Goal: Information Seeking & Learning: Check status

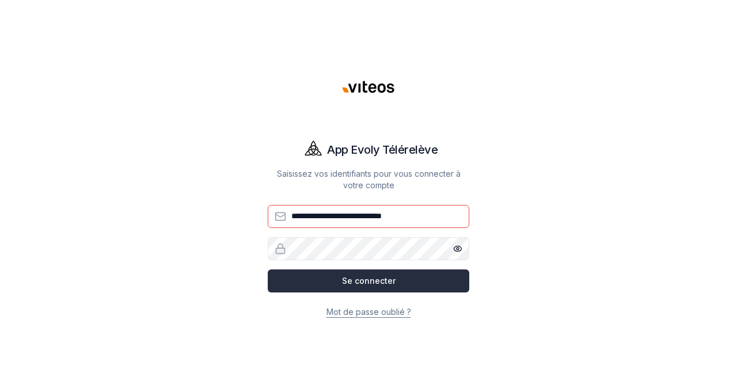
click at [368, 279] on button "Se connecter" at bounding box center [369, 281] width 202 height 23
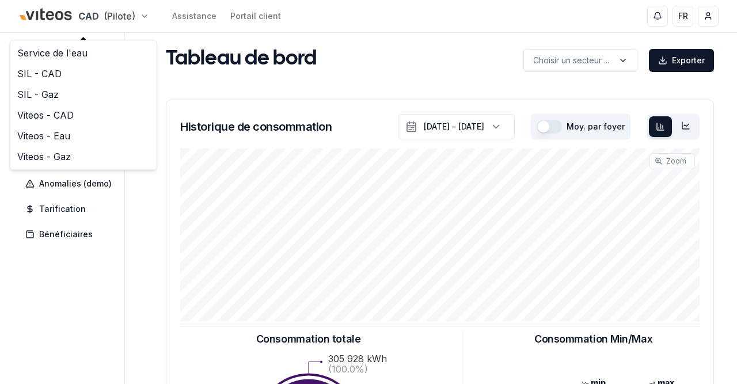
click at [107, 14] on html "CAD (Pilote) Assistance Portail client FR Christian Petit Tableau de bord Résea…" at bounding box center [368, 357] width 737 height 714
click at [79, 88] on link "SIL - Gaz" at bounding box center [84, 94] width 142 height 21
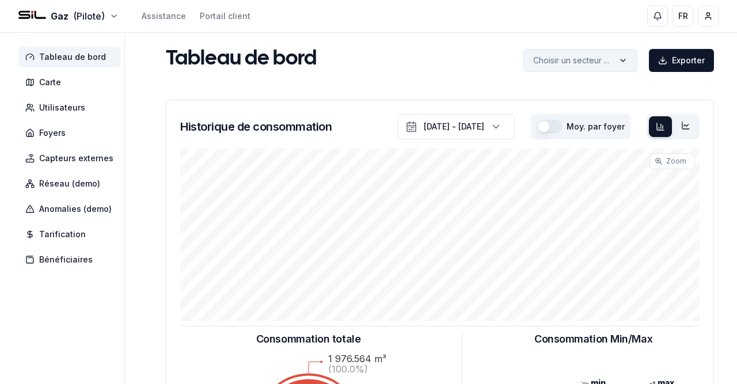
click at [584, 60] on html "Gaz (Pilote) Assistance Portail client FR Christian Petit Tableau de bord Carte…" at bounding box center [368, 357] width 737 height 714
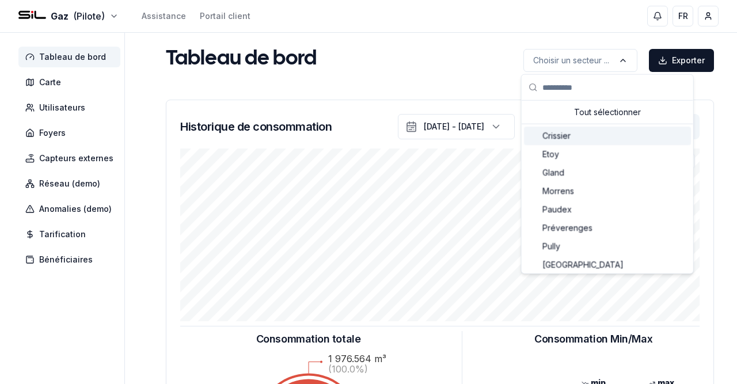
click at [594, 135] on div "Crissier" at bounding box center [607, 136] width 167 height 18
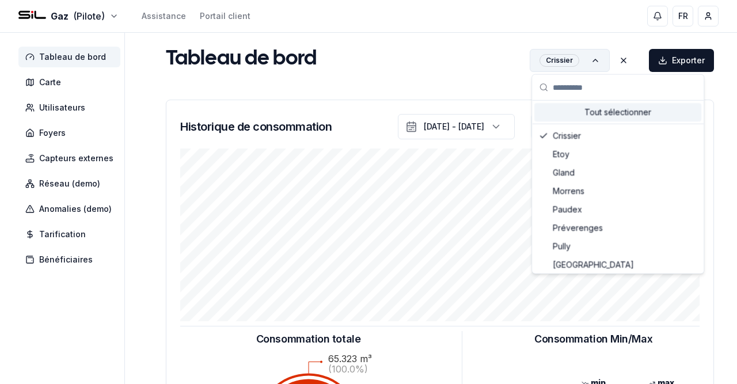
click at [552, 70] on html "Gaz (Pilote) Assistance Portail client FR Christian Petit Tableau de bord Carte…" at bounding box center [368, 357] width 737 height 714
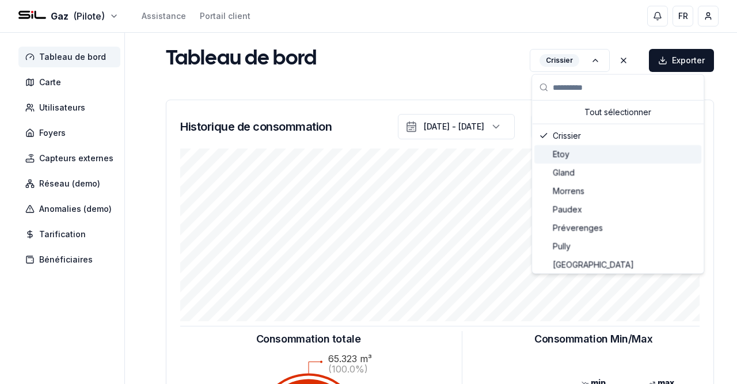
click at [573, 149] on div "Etoy" at bounding box center [618, 154] width 167 height 18
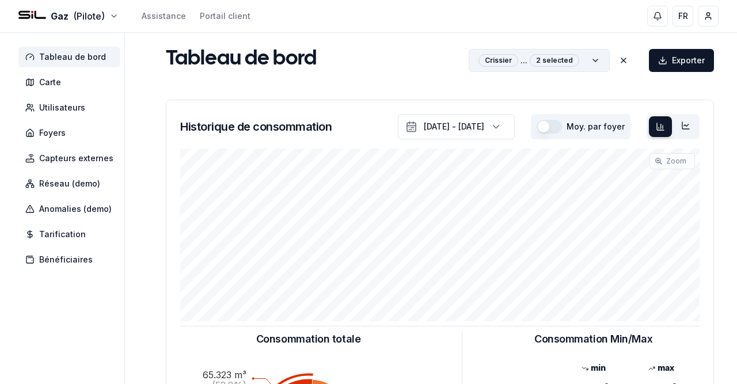
click at [576, 66] on html "Gaz (Pilote) Assistance Portail client FR Christian Petit Tableau de bord Carte…" at bounding box center [368, 357] width 737 height 714
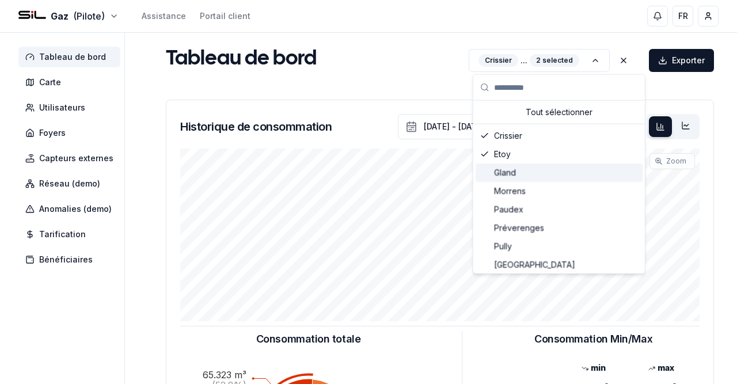
click at [583, 171] on div "Gland" at bounding box center [559, 173] width 167 height 18
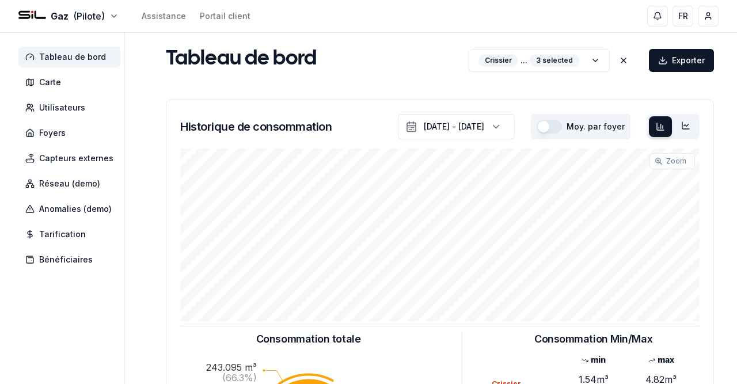
click at [423, 60] on div "Tableau de bord Crissier ... 3 selected Exporter" at bounding box center [440, 59] width 558 height 25
click at [94, 82] on span "Carte" at bounding box center [69, 82] width 102 height 21
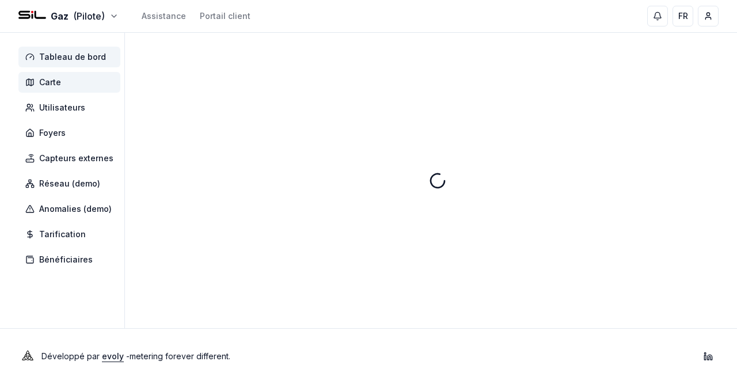
click at [79, 58] on span "Tableau de bord" at bounding box center [72, 57] width 67 height 12
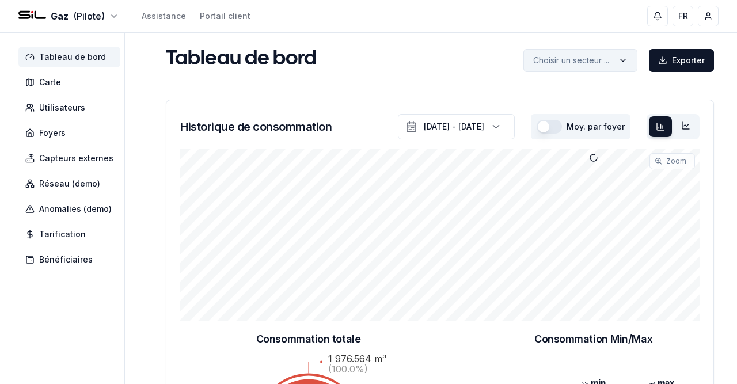
click at [582, 56] on html "Gaz (Pilote) Assistance Portail client FR Christian Petit Tableau de bord Carte…" at bounding box center [368, 357] width 737 height 714
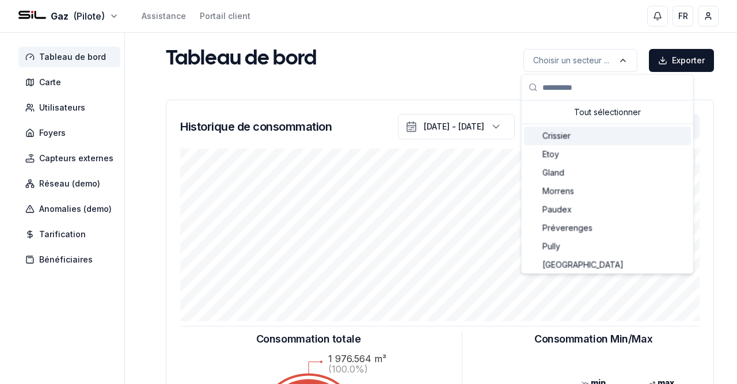
click at [599, 135] on div "Crissier" at bounding box center [607, 136] width 167 height 18
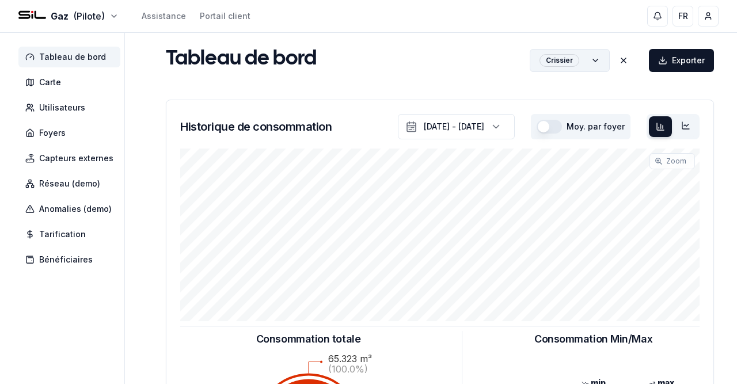
click at [581, 69] on html "Gaz (Pilote) Assistance Portail client FR Christian Petit Tableau de bord Carte…" at bounding box center [368, 357] width 737 height 714
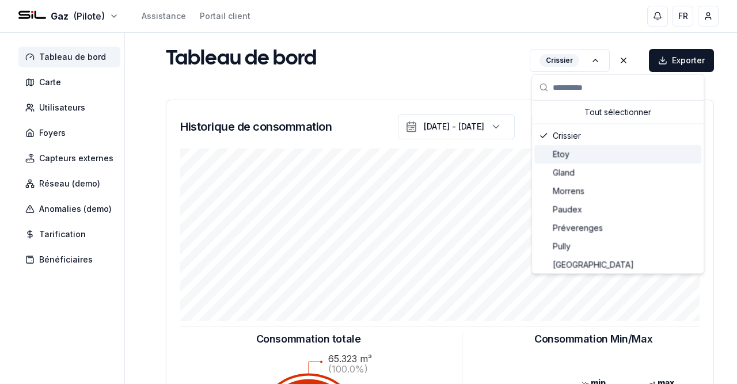
click at [587, 157] on div "Etoy" at bounding box center [618, 154] width 167 height 18
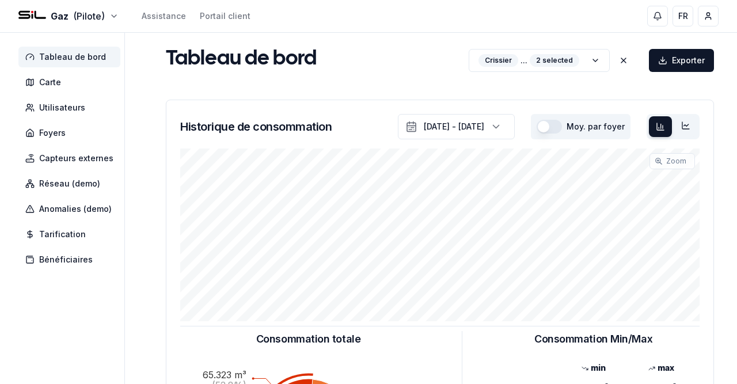
click at [404, 78] on div "Tableau de bord Crissier ... 2 selected Exporter Crissier ... 2 selected Histor…" at bounding box center [440, 345] width 558 height 597
click at [528, 52] on html "Gaz (Pilote) Assistance Portail client FR Christian Petit Tableau de bord Carte…" at bounding box center [368, 357] width 737 height 714
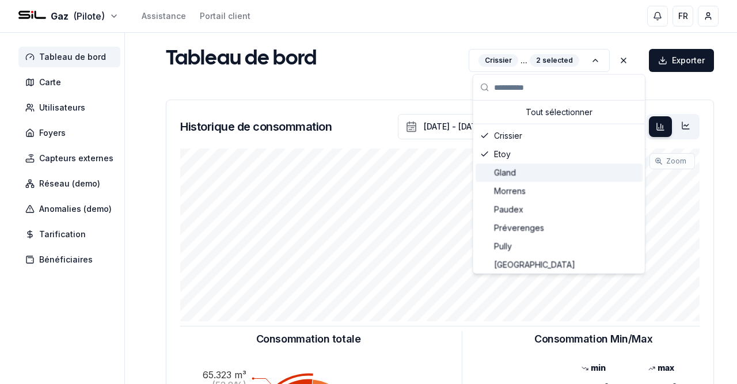
click at [542, 168] on div "Gland" at bounding box center [559, 173] width 167 height 18
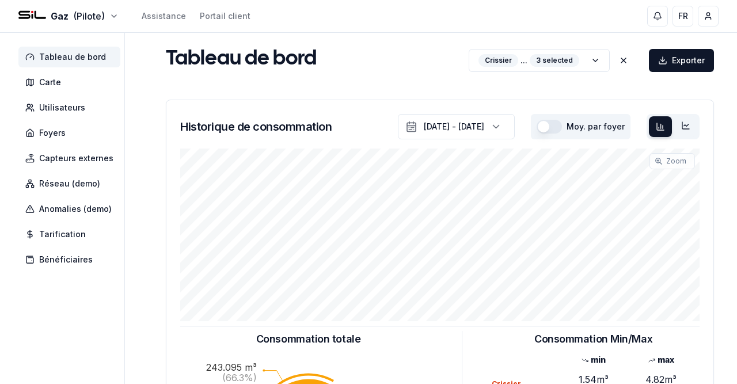
click at [378, 71] on div "Tableau de bord Crissier ... 3 selected Exporter" at bounding box center [440, 59] width 558 height 25
click at [71, 90] on span "Carte" at bounding box center [69, 82] width 102 height 21
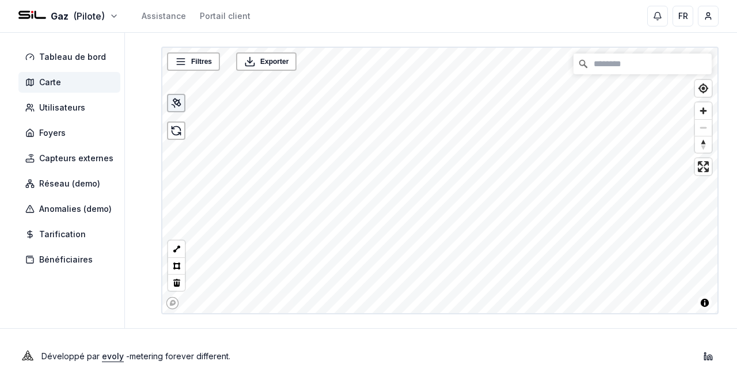
click at [173, 104] on icon at bounding box center [177, 103] width 12 height 12
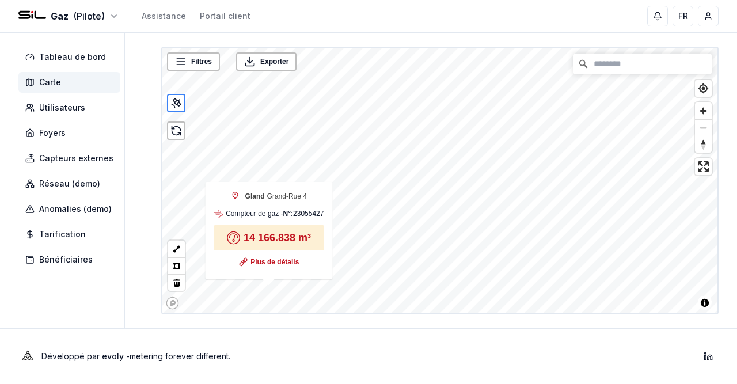
click at [267, 262] on link "Plus de détails" at bounding box center [275, 262] width 48 height 12
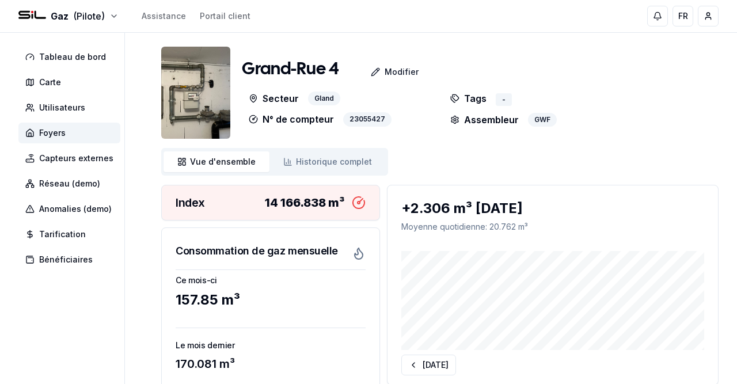
click at [209, 109] on img at bounding box center [195, 93] width 69 height 92
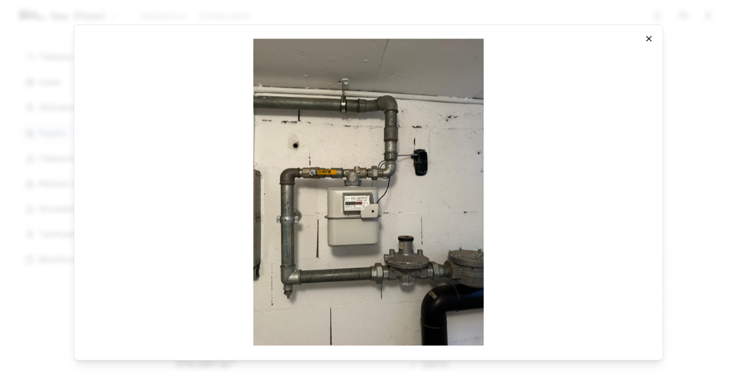
click at [649, 39] on icon "button" at bounding box center [649, 38] width 9 height 9
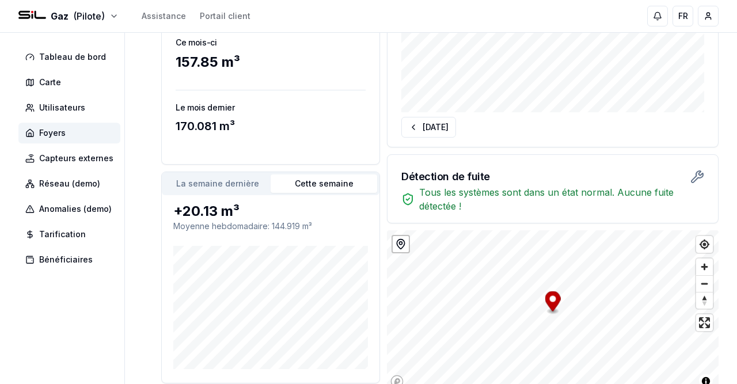
scroll to position [234, 0]
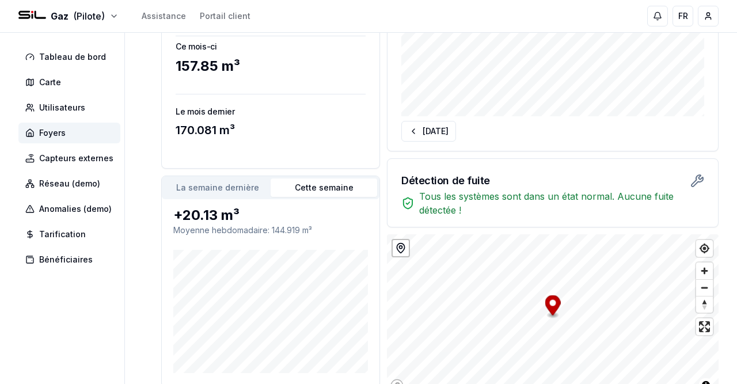
click at [226, 185] on button "La semaine dernière" at bounding box center [217, 188] width 107 height 18
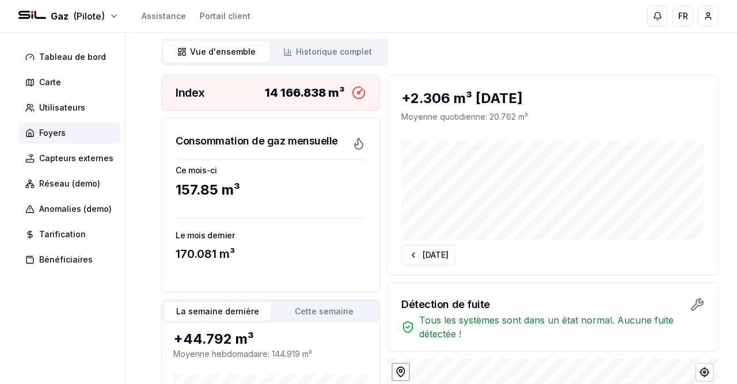
scroll to position [104, 0]
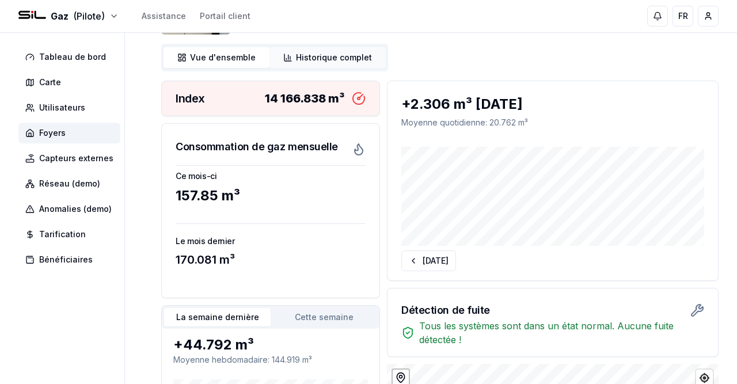
click at [342, 54] on span "Historique complet" at bounding box center [334, 58] width 76 height 12
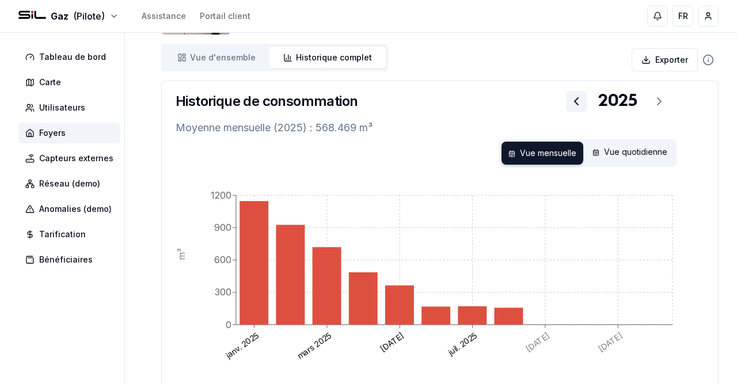
click at [574, 101] on icon at bounding box center [577, 101] width 14 height 14
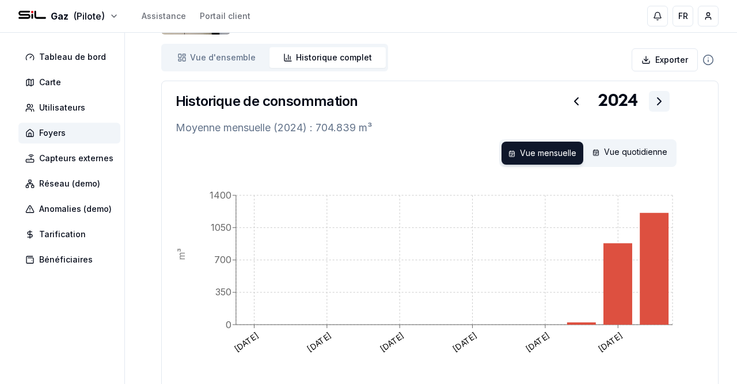
click at [652, 105] on button at bounding box center [659, 101] width 21 height 21
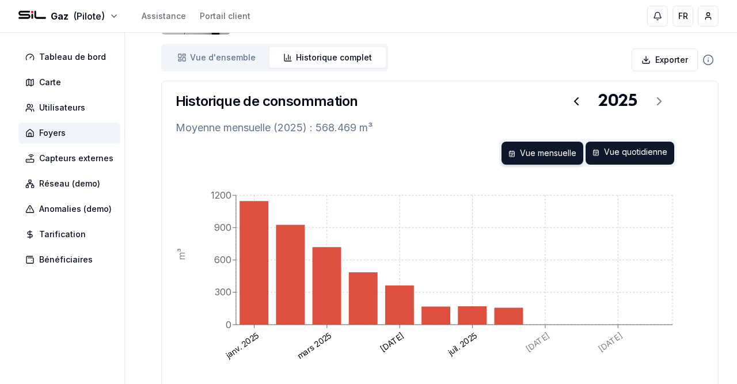
click at [589, 149] on div "Vue quotidienne" at bounding box center [630, 153] width 89 height 23
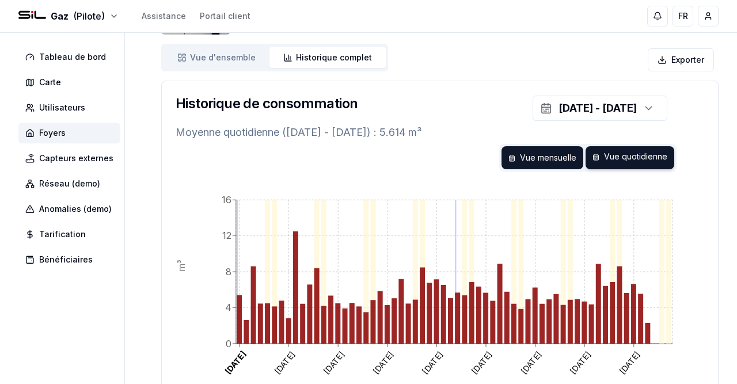
click at [558, 150] on div "Vue mensuelle" at bounding box center [543, 157] width 82 height 23
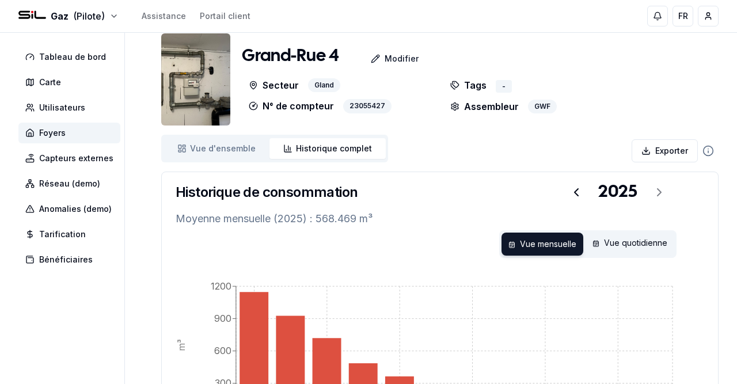
scroll to position [12, 0]
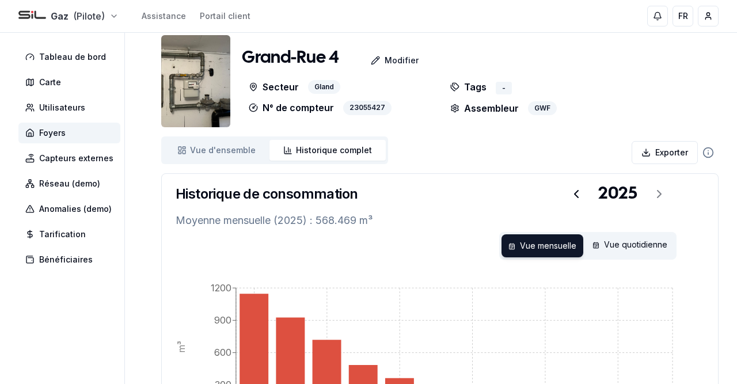
click at [103, 15] on html "Gaz (Pilote) Assistance Portail client FR Christian Petit Tableau de bord Carte…" at bounding box center [368, 288] width 737 height 600
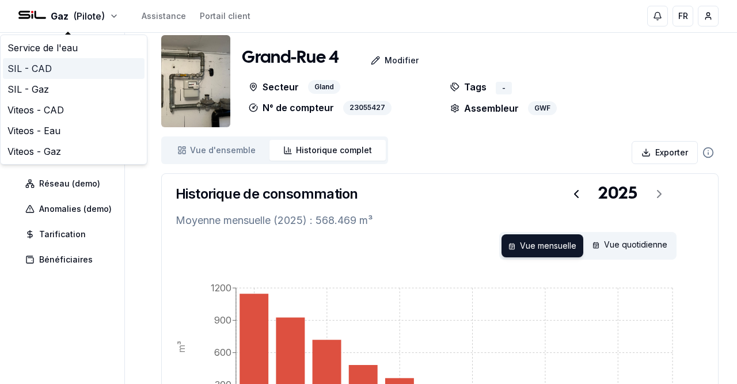
click at [94, 70] on link "SIL - CAD" at bounding box center [74, 68] width 142 height 21
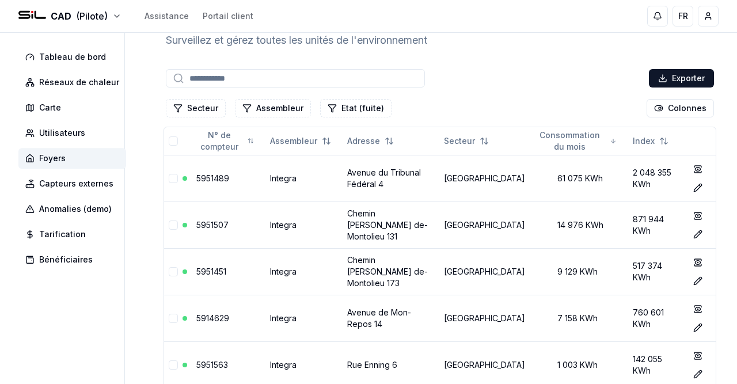
scroll to position [40, 0]
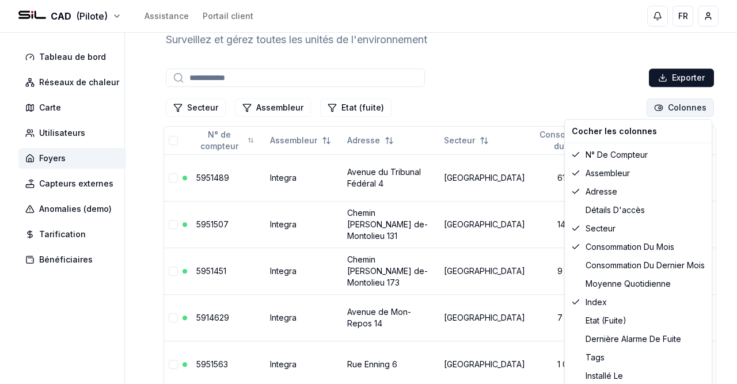
click at [677, 111] on html "CAD (Pilote) Assistance Portail client FR Christian Petit Tableau de bord Résea…" at bounding box center [368, 247] width 737 height 575
click at [643, 268] on div "Consommation du dernier mois" at bounding box center [638, 265] width 142 height 18
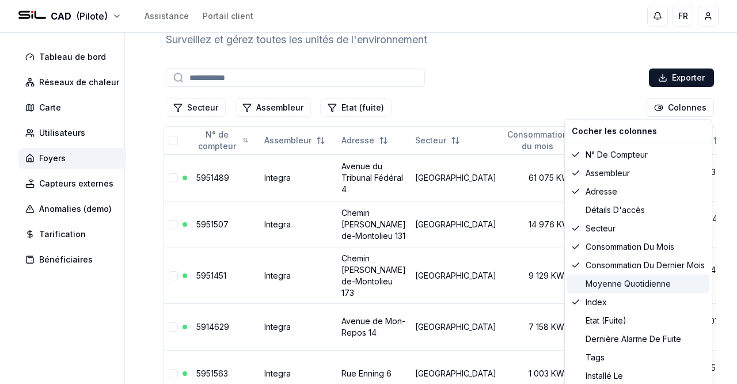
click at [642, 285] on div "Moyenne quotidienne" at bounding box center [638, 284] width 142 height 18
click at [635, 260] on div "Consommation du dernier mois" at bounding box center [638, 265] width 142 height 18
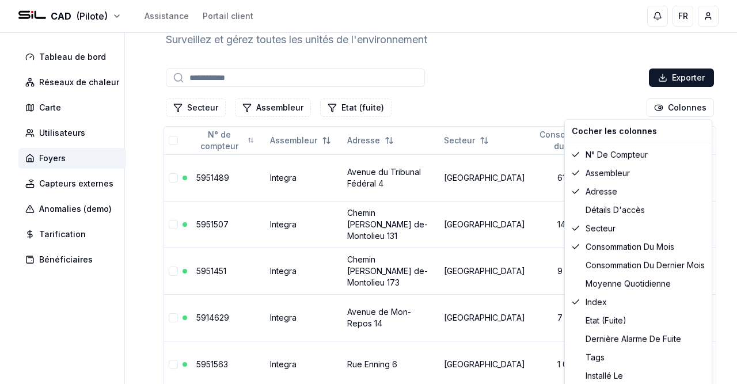
click at [528, 70] on html "CAD (Pilote) Assistance Portail client FR Christian Petit Tableau de bord Résea…" at bounding box center [368, 247] width 737 height 575
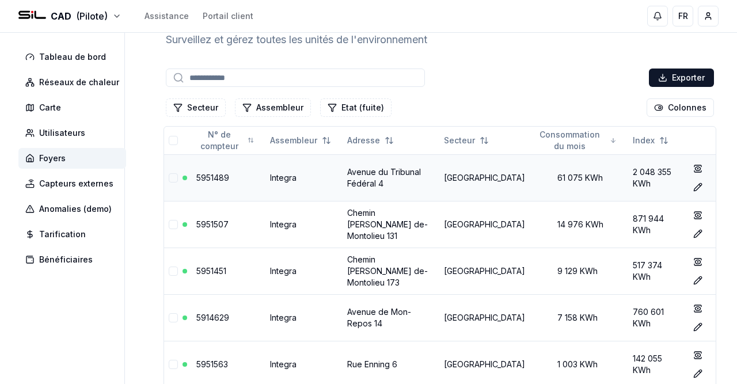
click at [409, 171] on link "Avenue du Tribunal Fédéral 4" at bounding box center [384, 177] width 74 height 21
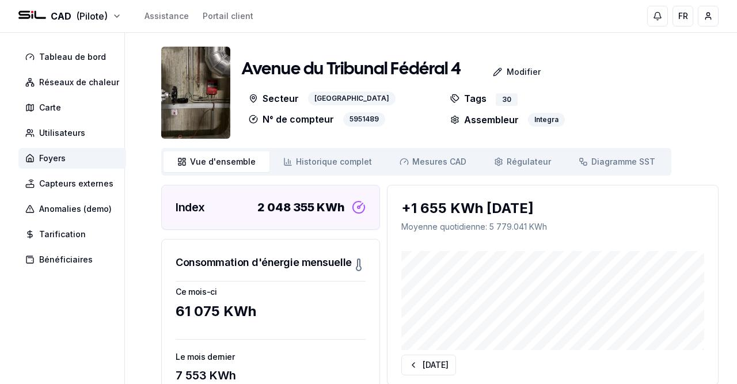
click at [218, 109] on img at bounding box center [195, 93] width 69 height 92
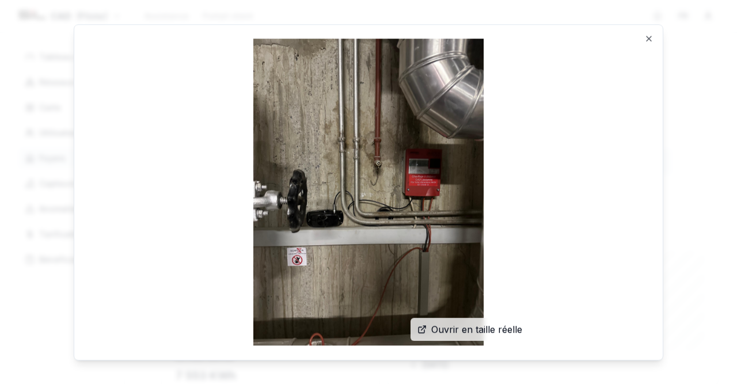
click at [647, 41] on img at bounding box center [368, 193] width 561 height 308
click at [643, 33] on div "Ouvrir en taille réelle Close" at bounding box center [369, 192] width 590 height 336
click at [650, 40] on icon "button" at bounding box center [649, 38] width 5 height 5
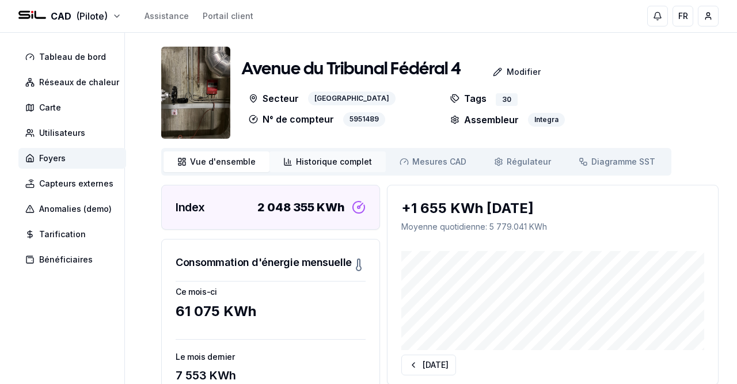
click at [334, 164] on span "Historique complet" at bounding box center [334, 162] width 76 height 12
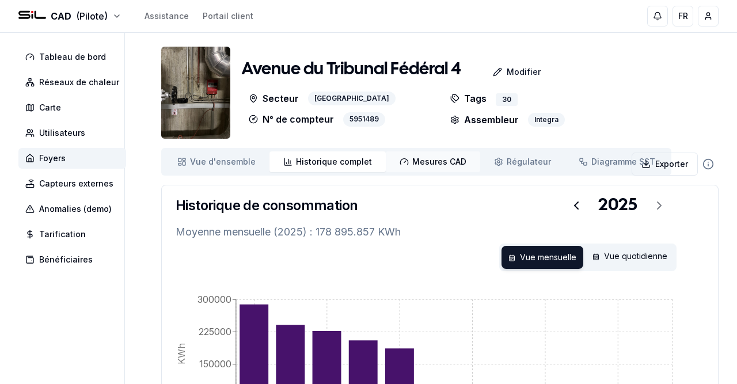
click at [430, 162] on span "Mesures CAD" at bounding box center [439, 162] width 54 height 12
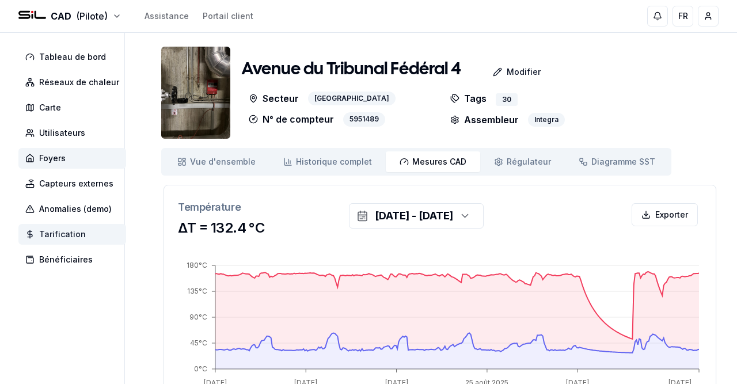
click at [80, 233] on span "Tarification" at bounding box center [62, 235] width 47 height 12
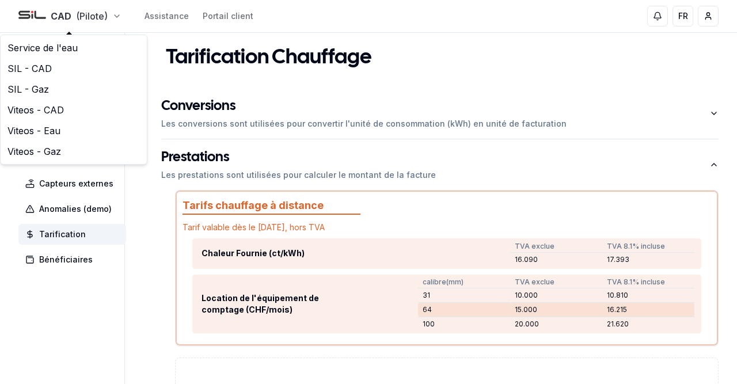
click at [69, 151] on link "Viteos - Gaz" at bounding box center [74, 151] width 142 height 21
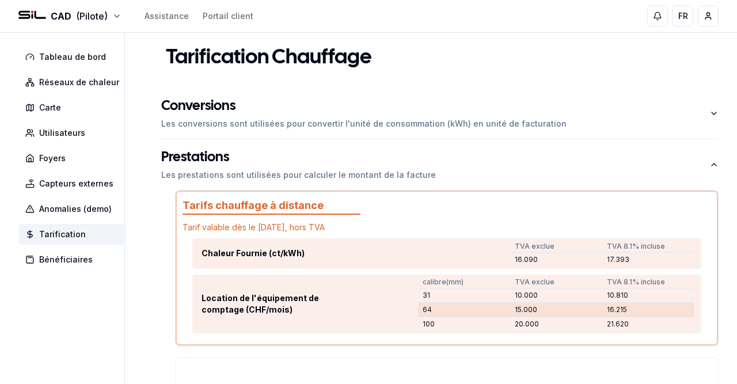
click at [511, 58] on div "Tarification Chauffage" at bounding box center [440, 58] width 558 height 23
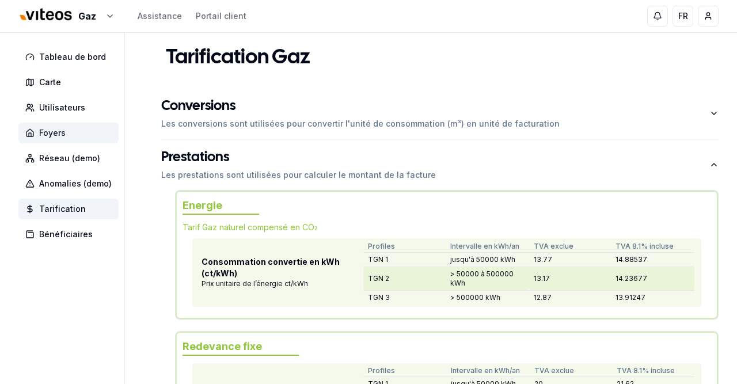
click at [88, 127] on span "Foyers" at bounding box center [68, 133] width 100 height 21
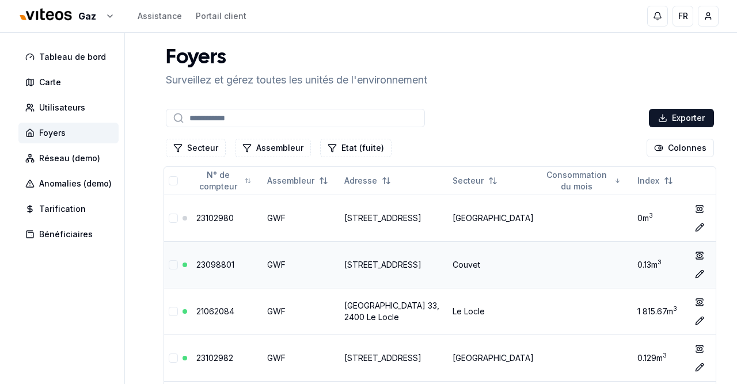
click at [217, 260] on link "23098801" at bounding box center [215, 265] width 38 height 10
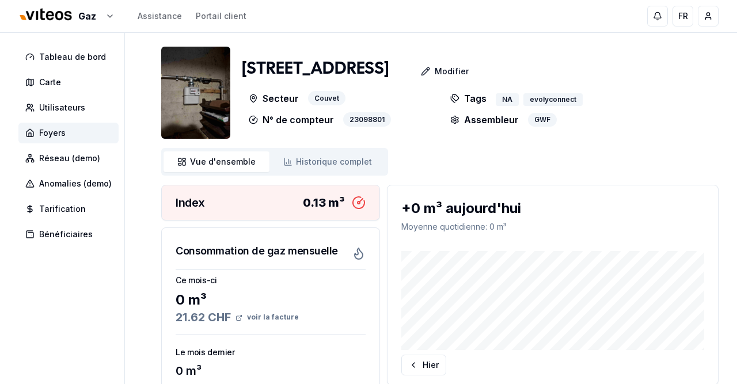
scroll to position [134, 0]
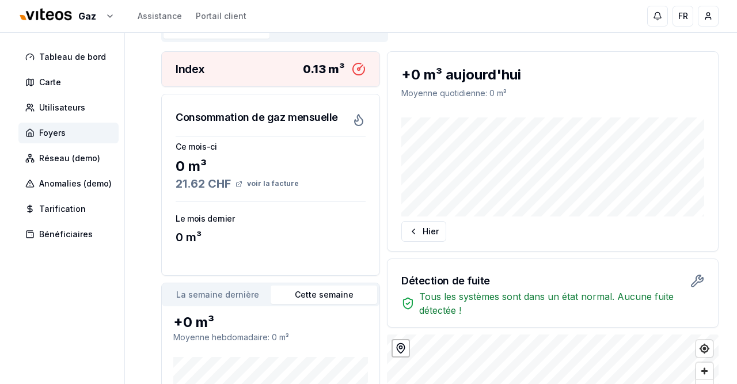
click at [263, 186] on span "voir la facture" at bounding box center [265, 183] width 68 height 9
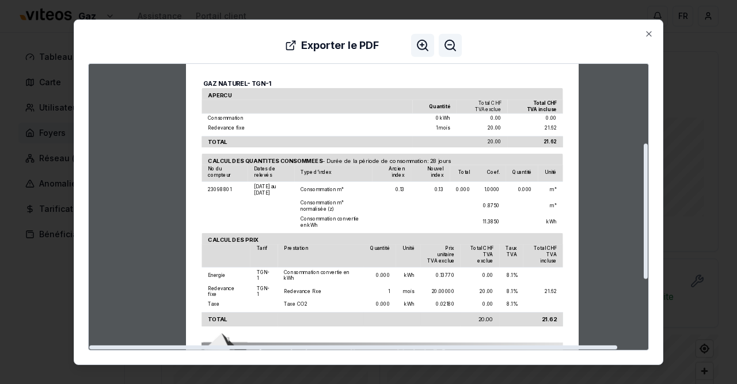
scroll to position [168, 0]
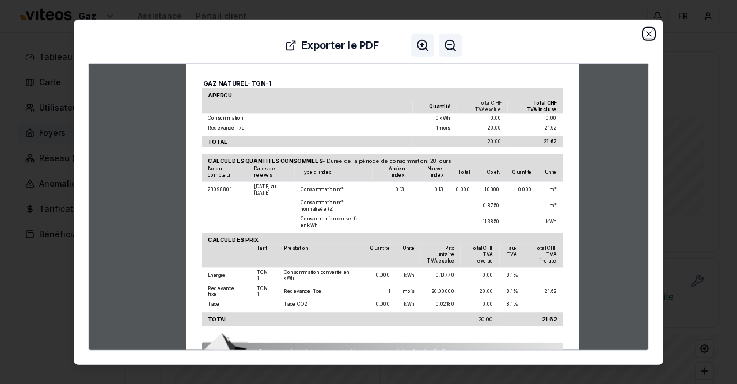
click at [650, 33] on icon "button" at bounding box center [649, 33] width 5 height 5
